Goal: Find specific page/section: Find specific page/section

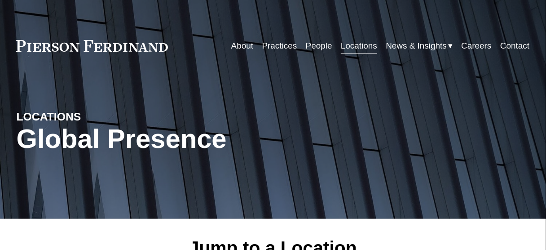
scroll to position [216, 0]
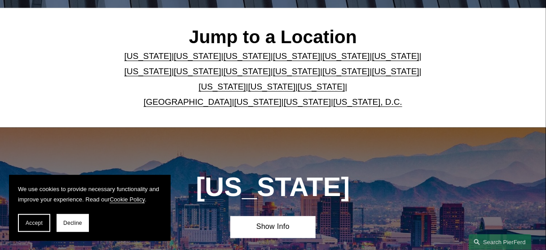
click at [197, 101] on link "United Kingdom" at bounding box center [188, 101] width 89 height 9
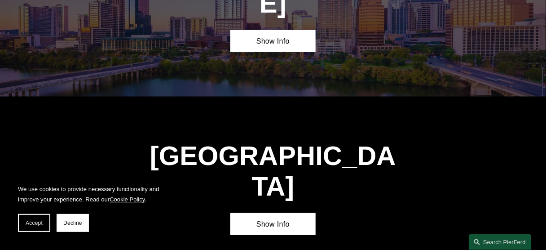
scroll to position [2688, 0]
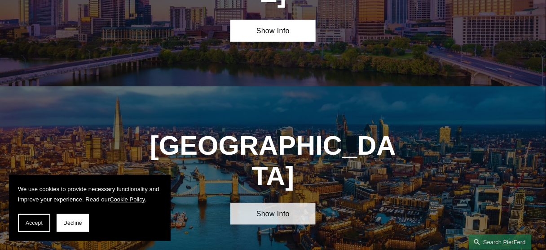
click at [269, 203] on link "Show Info" at bounding box center [273, 214] width 86 height 22
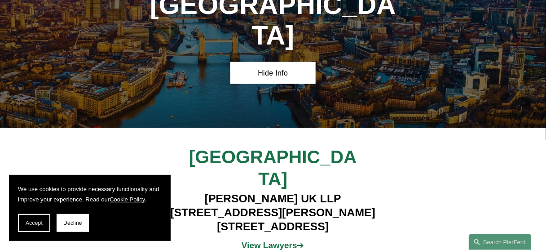
scroll to position [2832, 0]
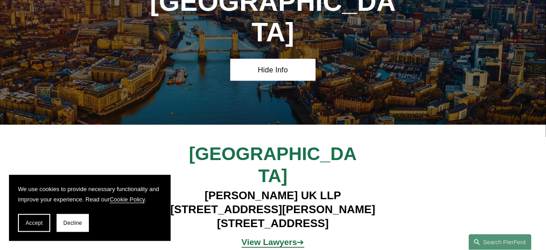
click at [278, 238] on strong "View Lawyers" at bounding box center [270, 242] width 56 height 9
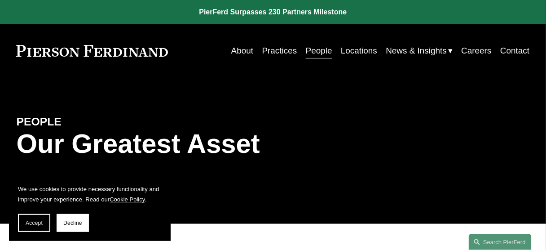
scroll to position [144, 0]
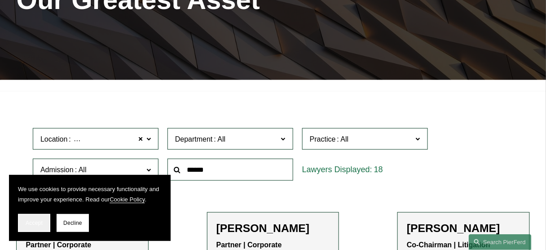
click at [40, 221] on span "Accept" at bounding box center [34, 223] width 17 height 6
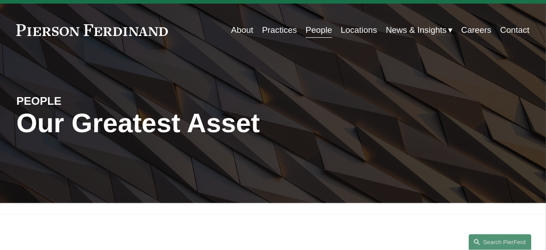
scroll to position [0, 0]
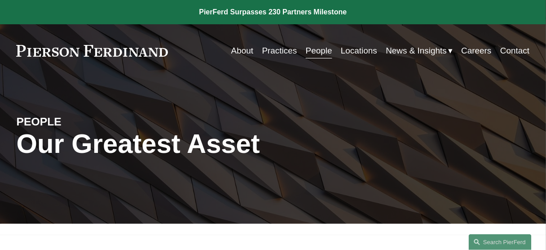
click at [284, 52] on link "Practices" at bounding box center [279, 50] width 35 height 17
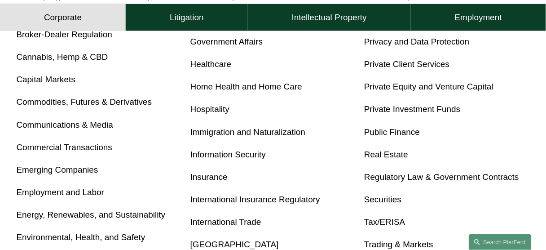
scroll to position [431, 0]
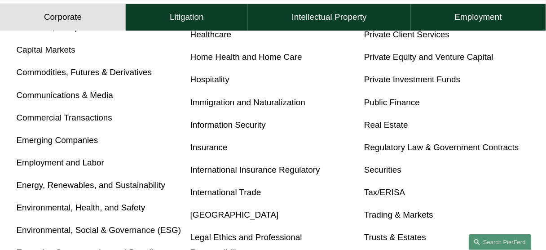
click at [84, 141] on link "Emerging Companies" at bounding box center [57, 139] width 82 height 9
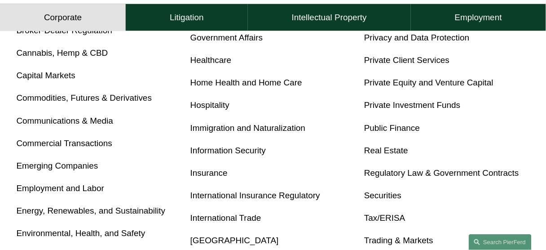
scroll to position [395, 0]
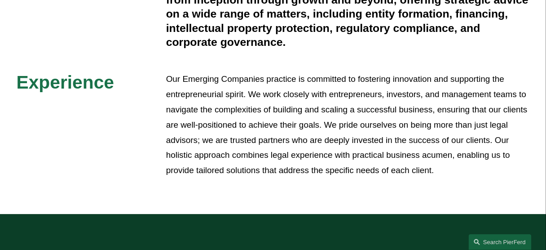
scroll to position [323, 0]
